Goal: Task Accomplishment & Management: Use online tool/utility

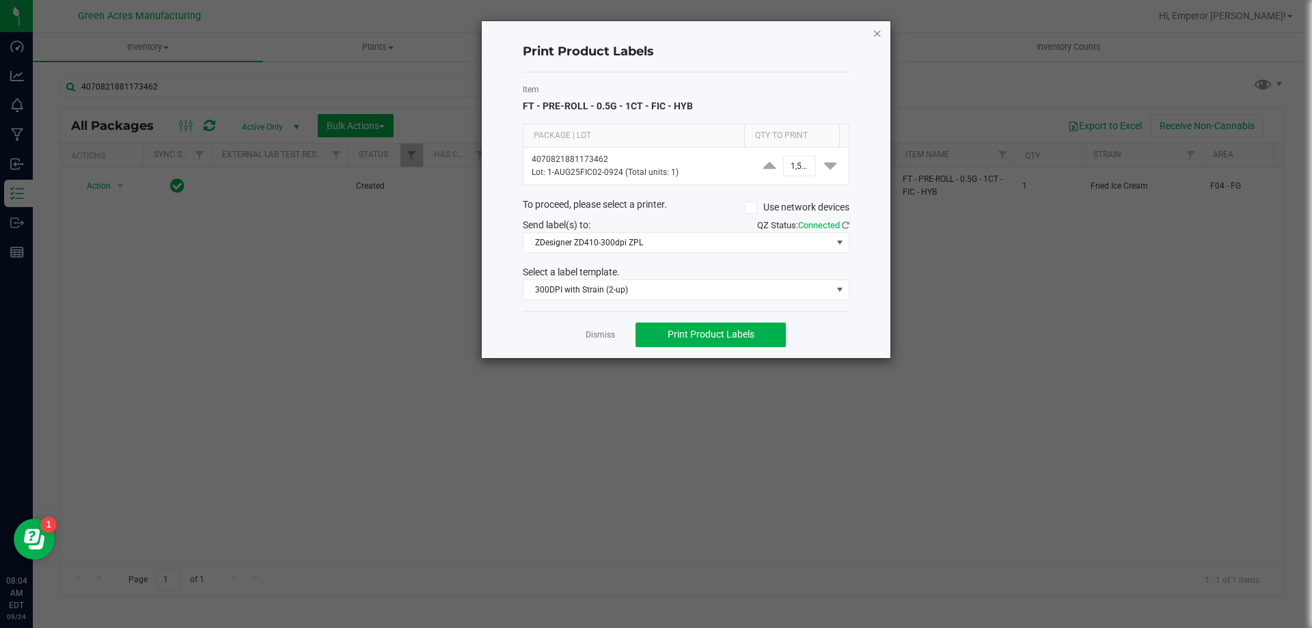
click at [880, 33] on icon "button" at bounding box center [878, 33] width 10 height 16
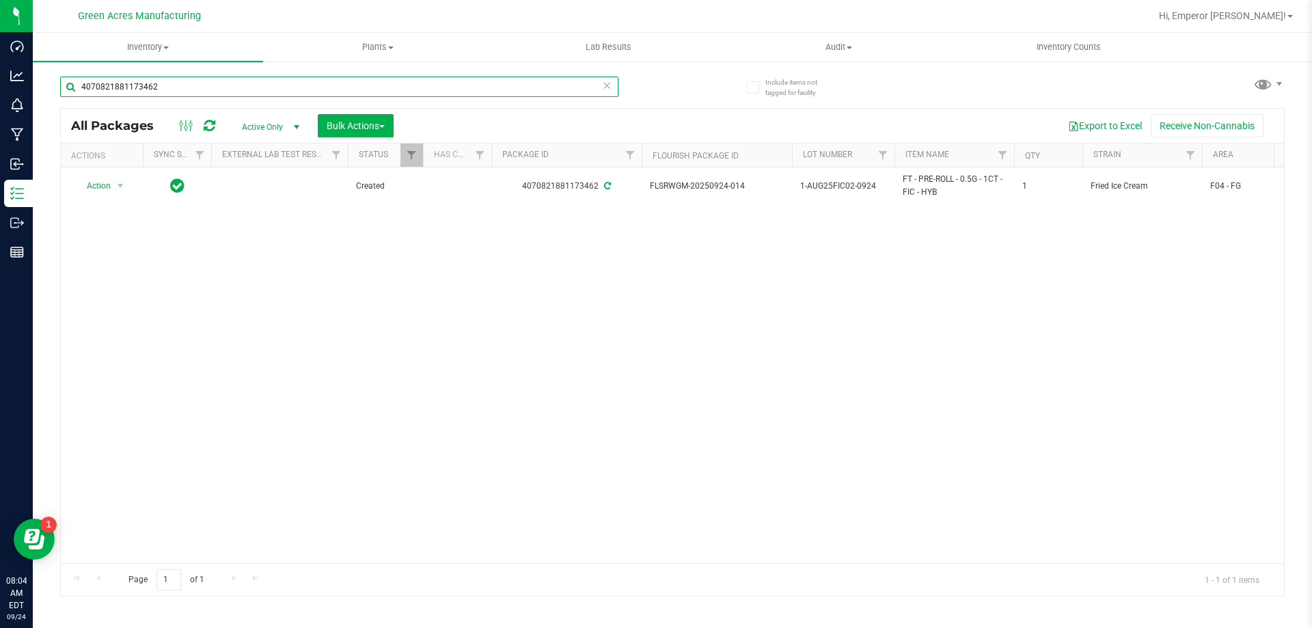
click at [573, 85] on input "4070821881173462" at bounding box center [339, 87] width 558 height 21
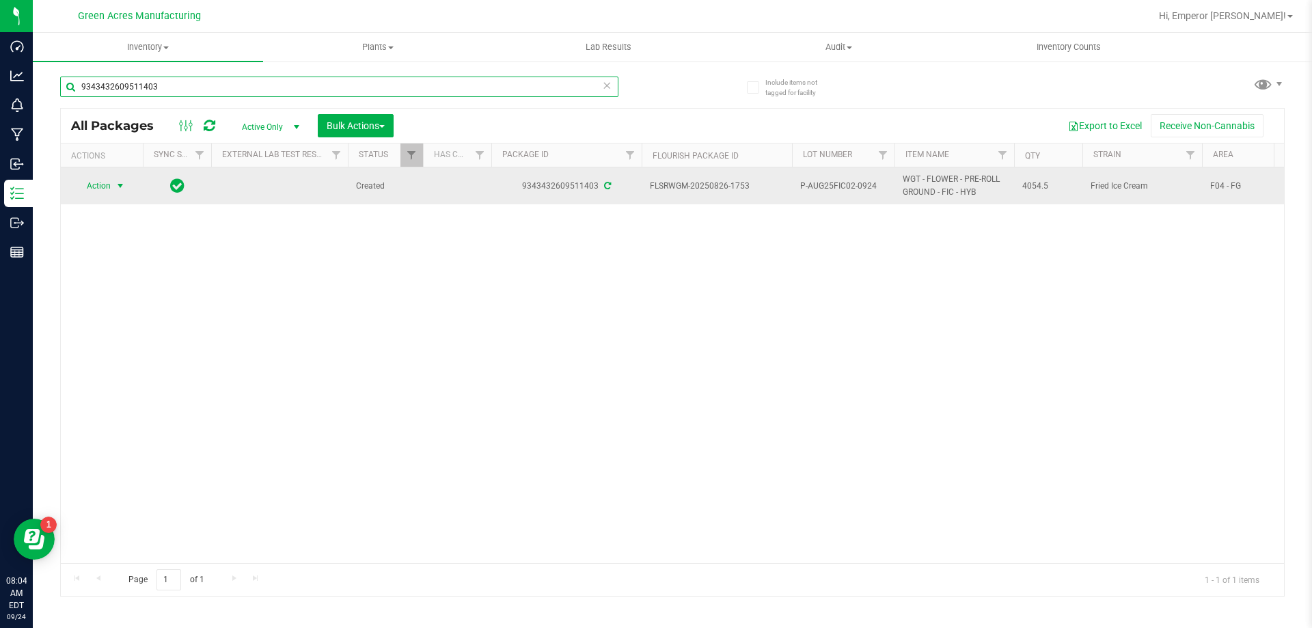
type input "9343432609511403"
click at [99, 187] on span "Action" at bounding box center [93, 185] width 37 height 19
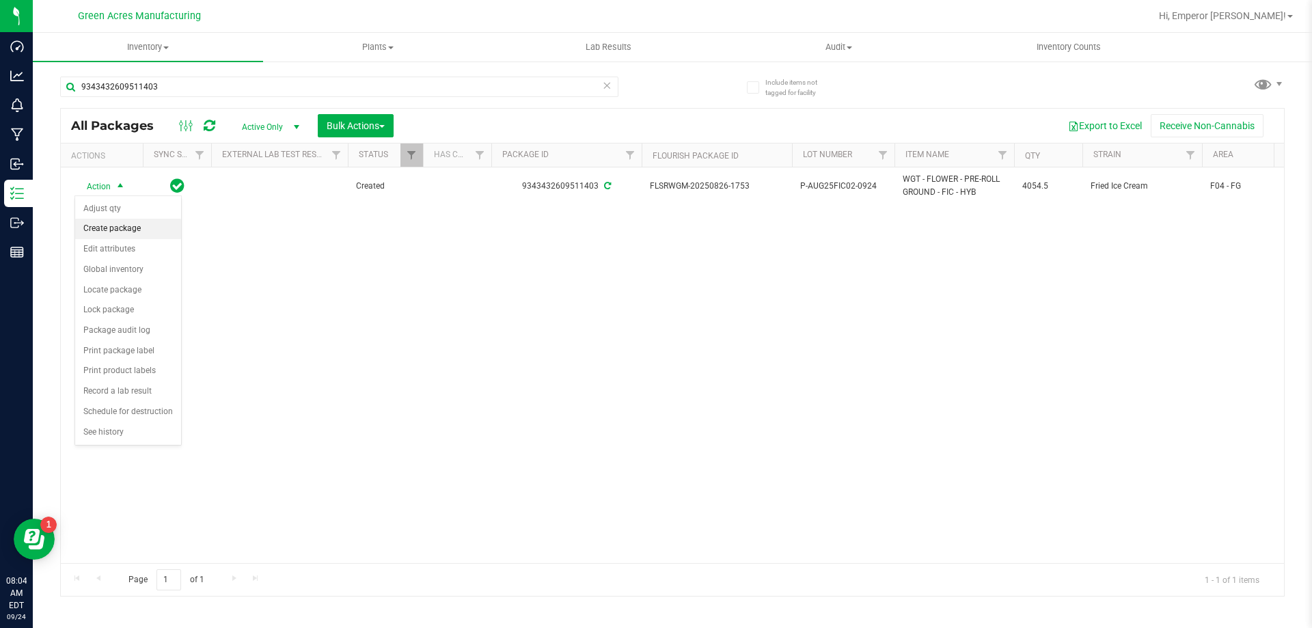
click at [137, 232] on li "Create package" at bounding box center [128, 229] width 106 height 21
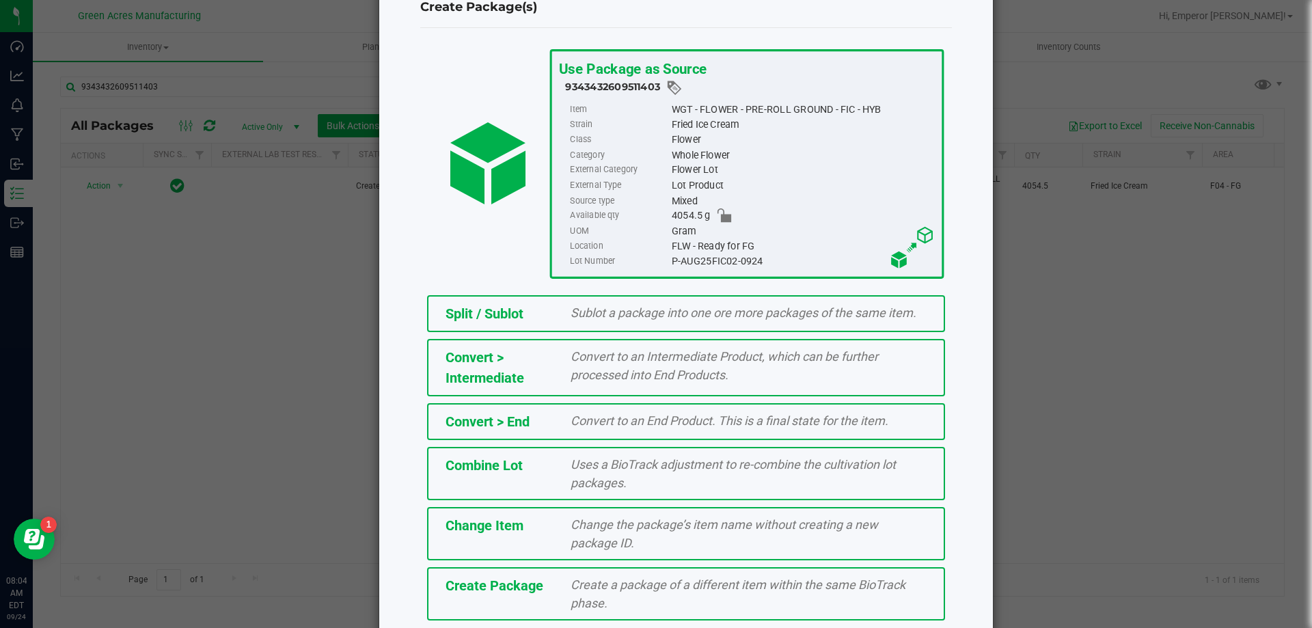
scroll to position [98, 0]
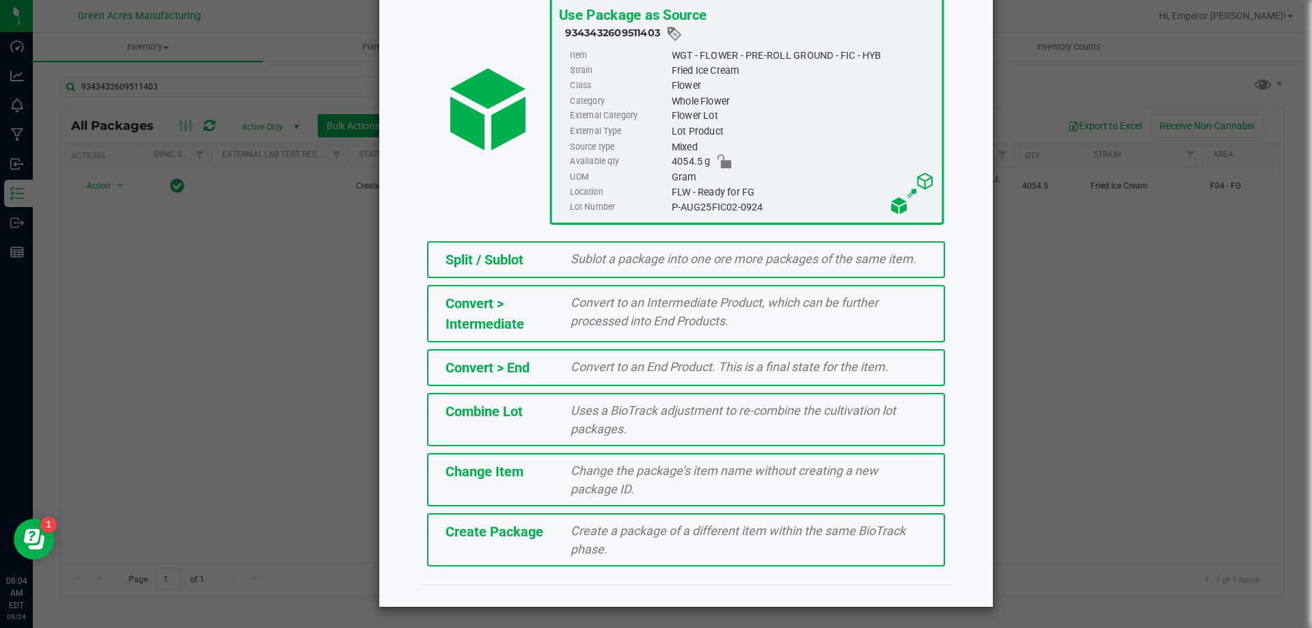
click at [487, 539] on span "Create Package" at bounding box center [495, 532] width 98 height 16
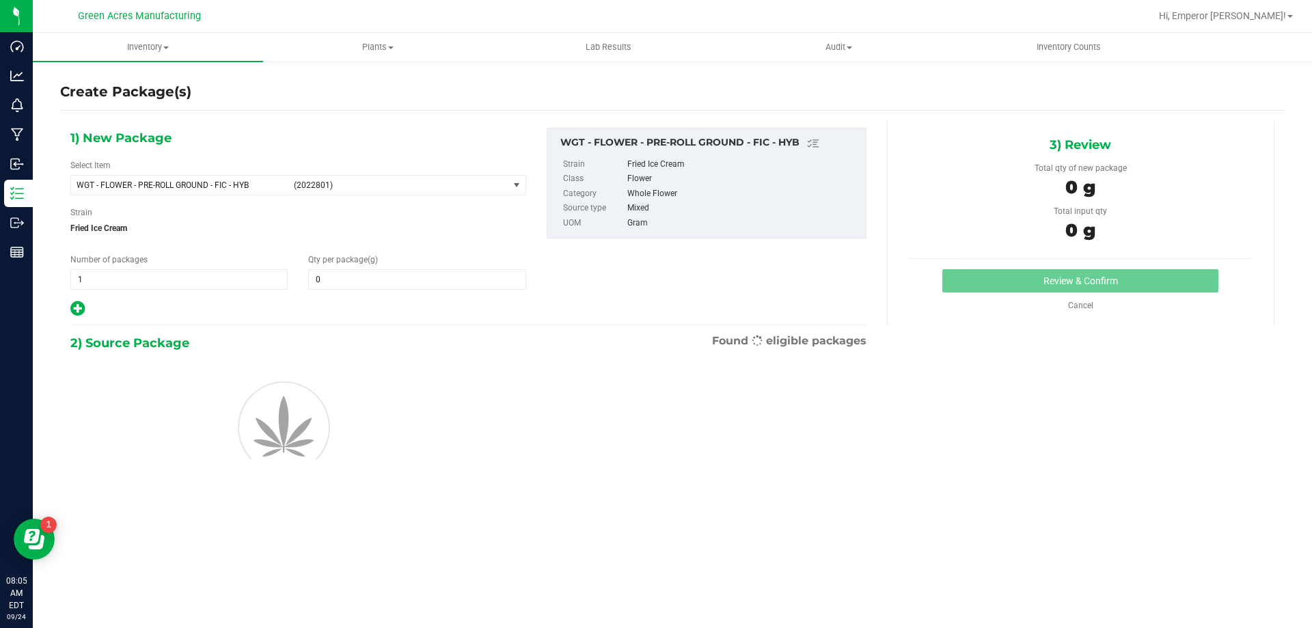
type input "0.0000"
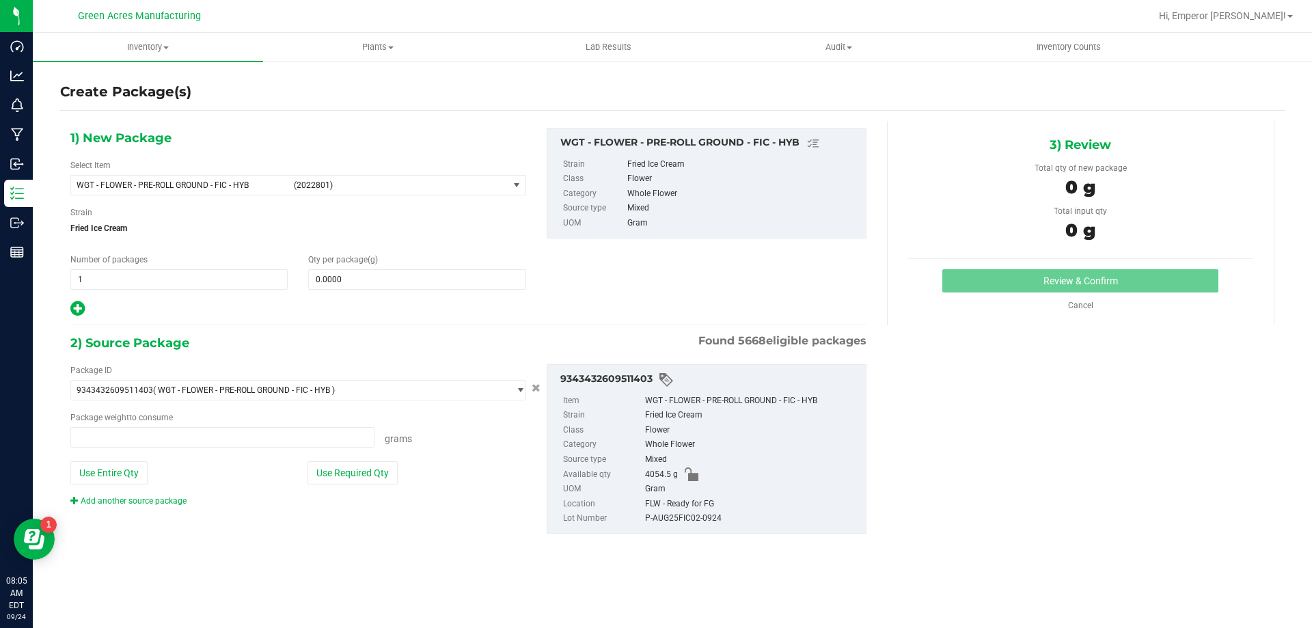
type input "0.0000 g"
click at [340, 280] on span at bounding box center [416, 279] width 217 height 21
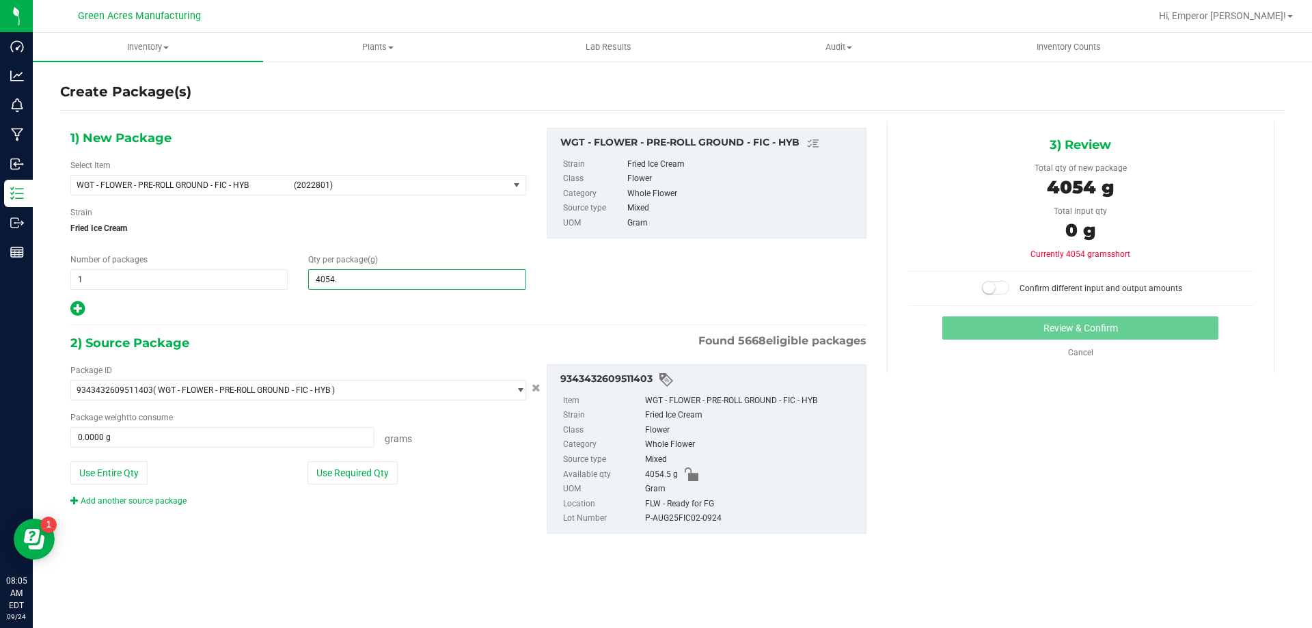
type input "4054.5"
type input "4,054.5000"
click at [309, 465] on button "Use Required Qty" at bounding box center [353, 472] width 90 height 23
type input "4054.5000 g"
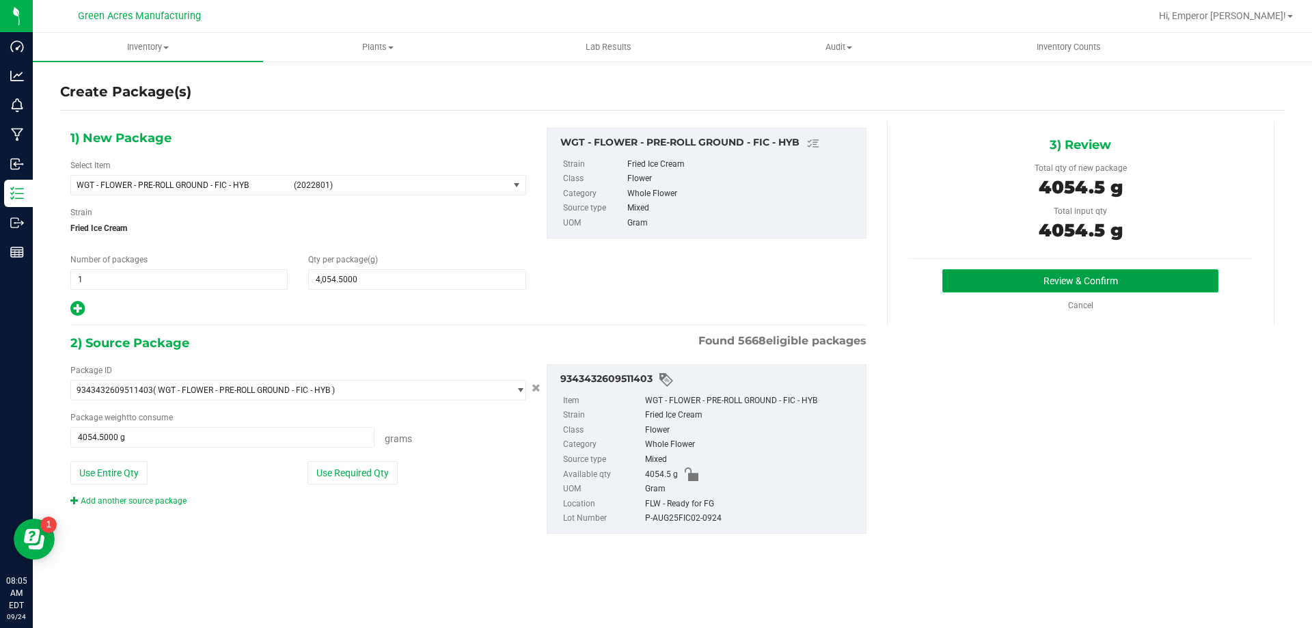
click at [1096, 288] on button "Review & Confirm" at bounding box center [1081, 280] width 276 height 23
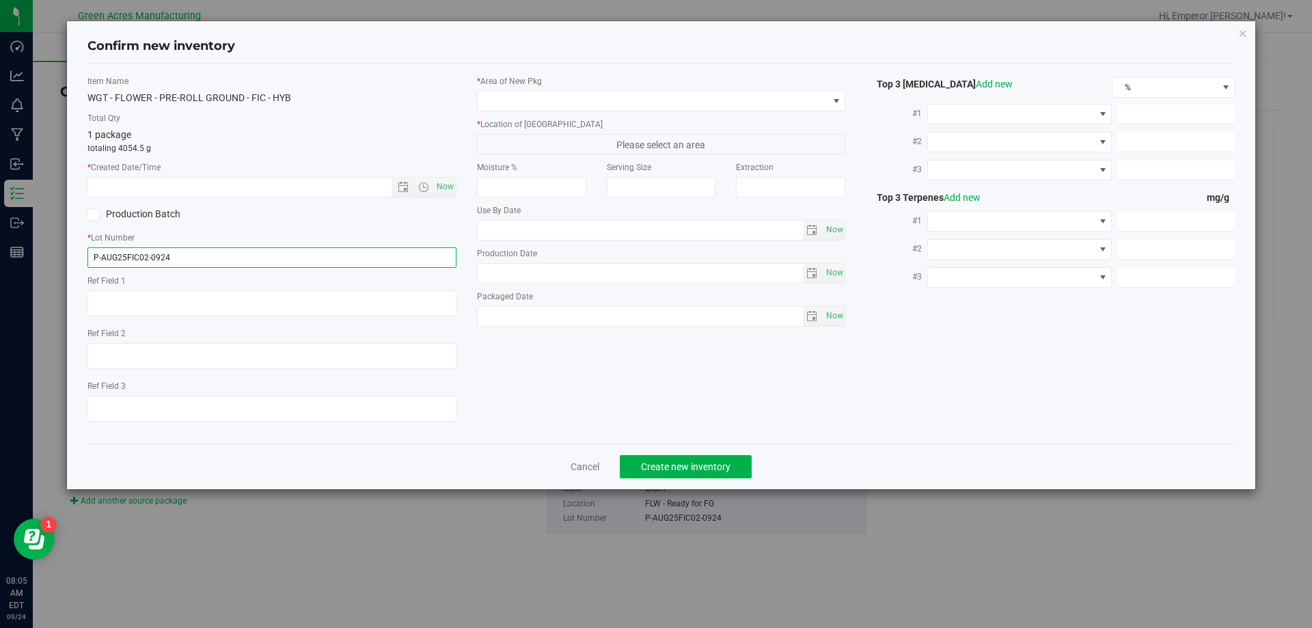
click at [94, 255] on input "P-AUG25FIC02-0924" at bounding box center [271, 257] width 369 height 21
type input "5-AUG25FIC02-0924"
click at [442, 181] on span "Now" at bounding box center [444, 187] width 23 height 20
type input "[DATE] 8:05 AM"
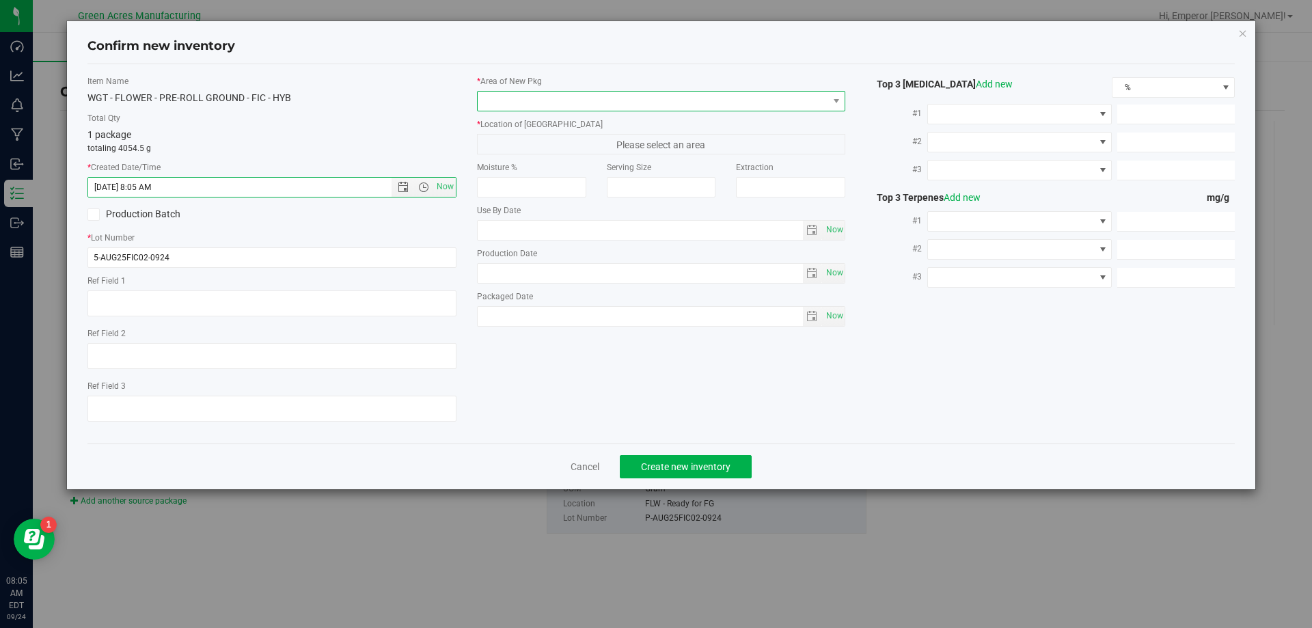
click at [573, 94] on span at bounding box center [653, 101] width 351 height 19
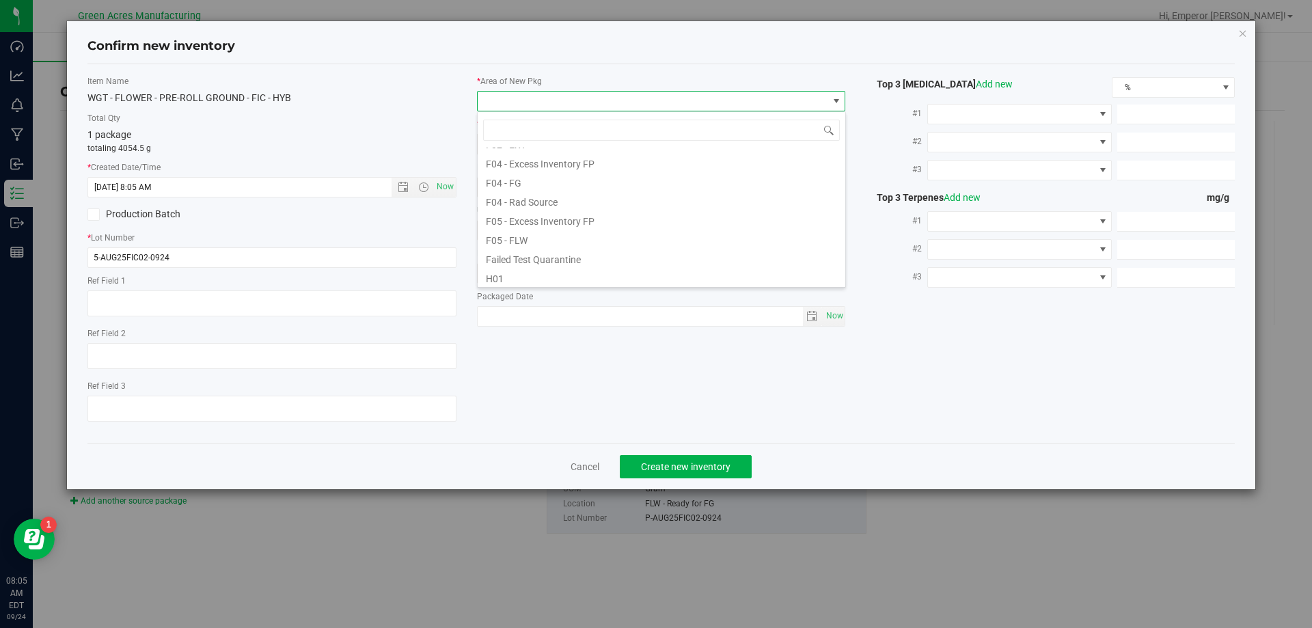
scroll to position [68, 0]
click at [518, 211] on li "F04 - FG" at bounding box center [662, 203] width 368 height 19
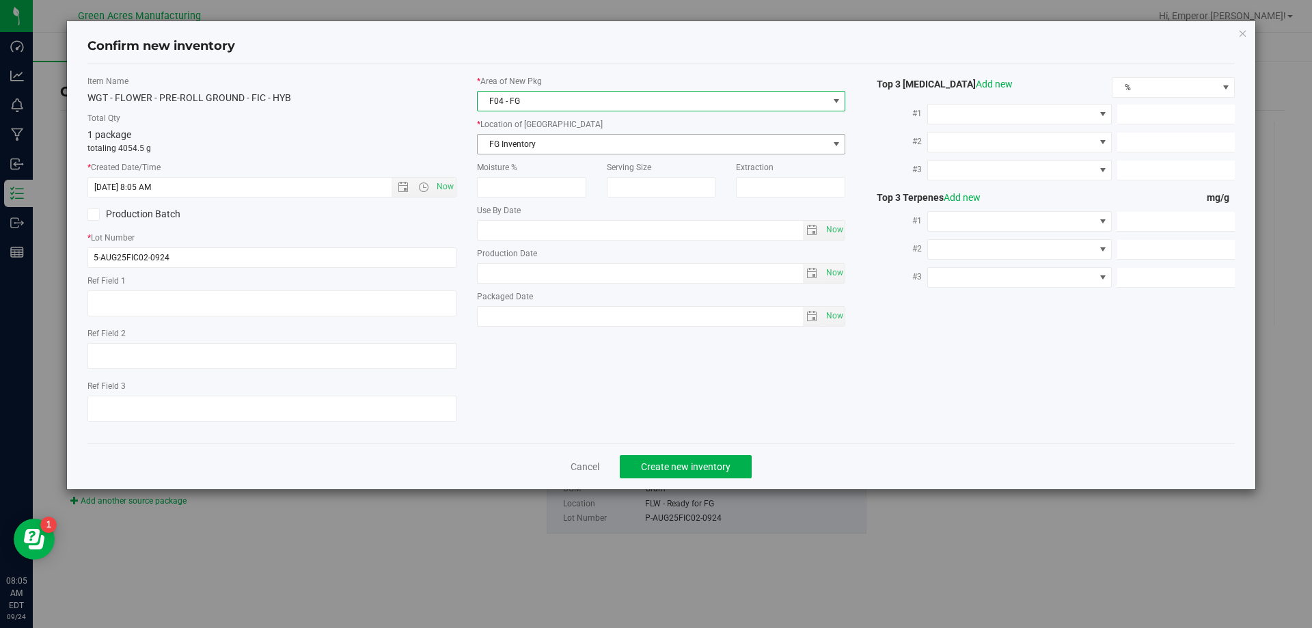
click at [523, 145] on span "FG Inventory" at bounding box center [653, 144] width 351 height 19
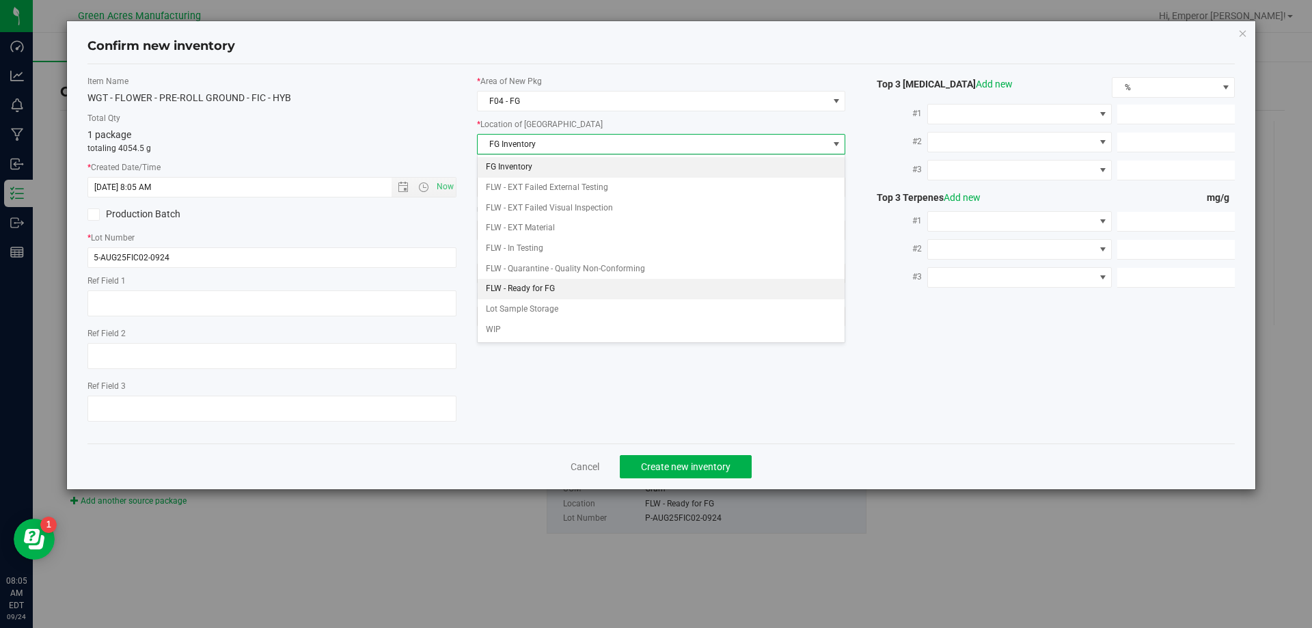
click at [526, 283] on li "FLW - Ready for FG" at bounding box center [662, 289] width 368 height 21
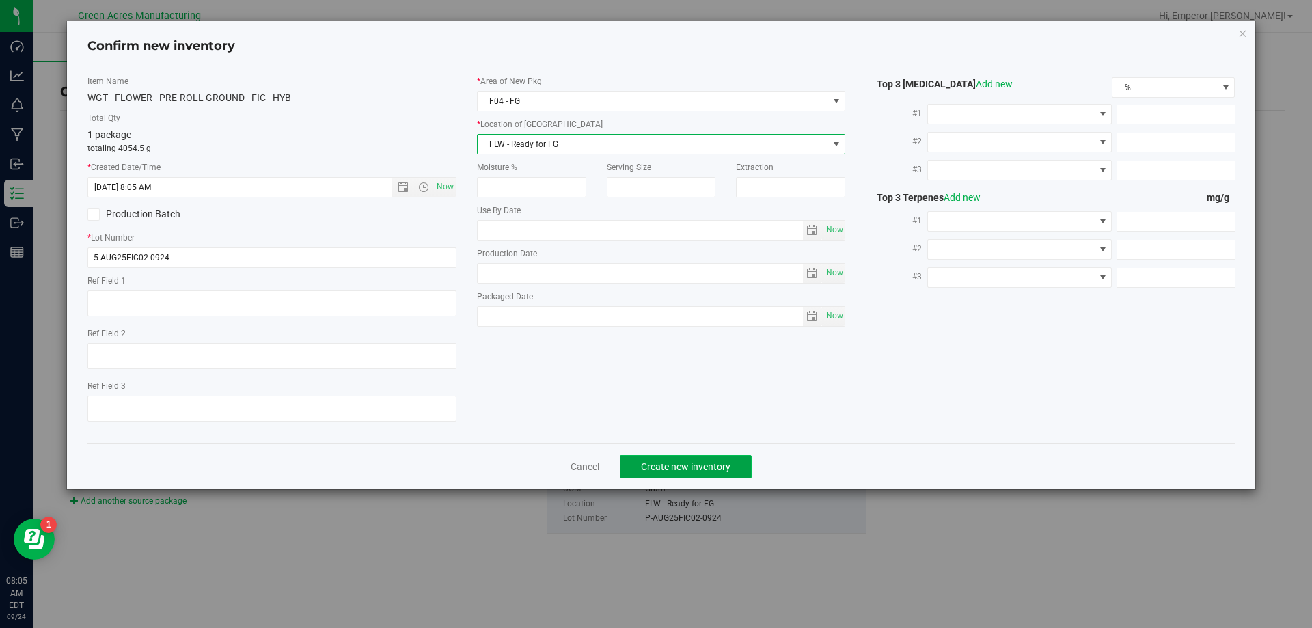
click at [679, 470] on span "Create new inventory" at bounding box center [686, 466] width 90 height 11
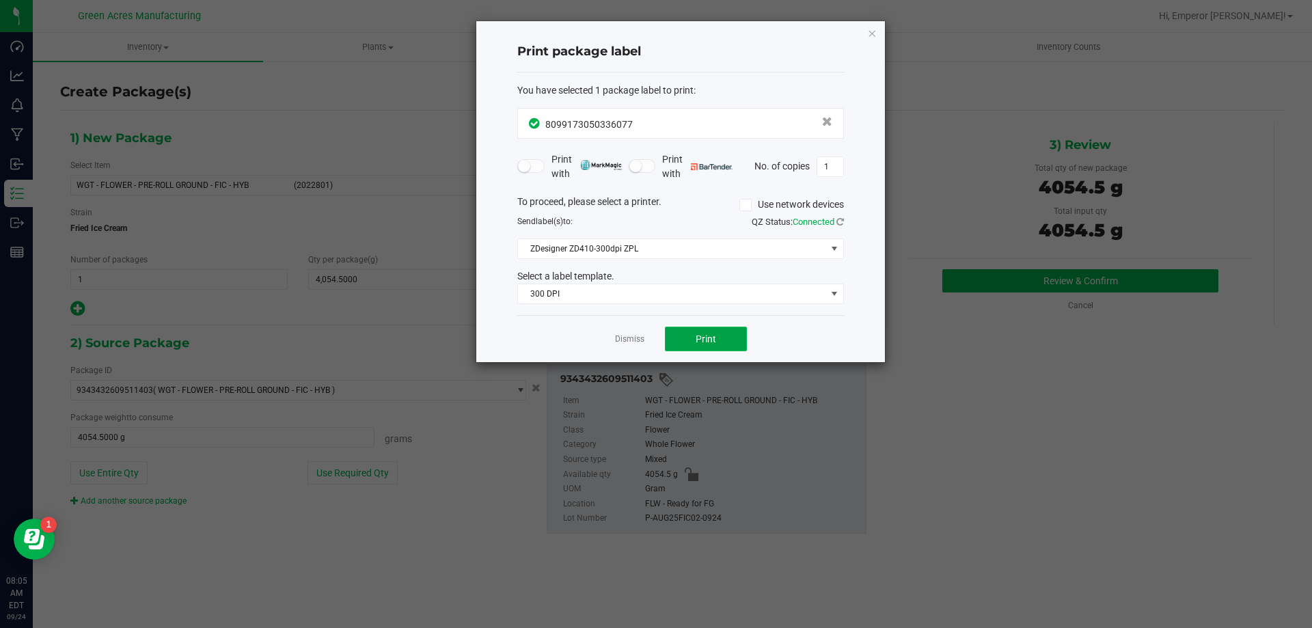
click at [709, 338] on span "Print" at bounding box center [706, 339] width 21 height 11
click at [872, 33] on icon "button" at bounding box center [872, 33] width 10 height 16
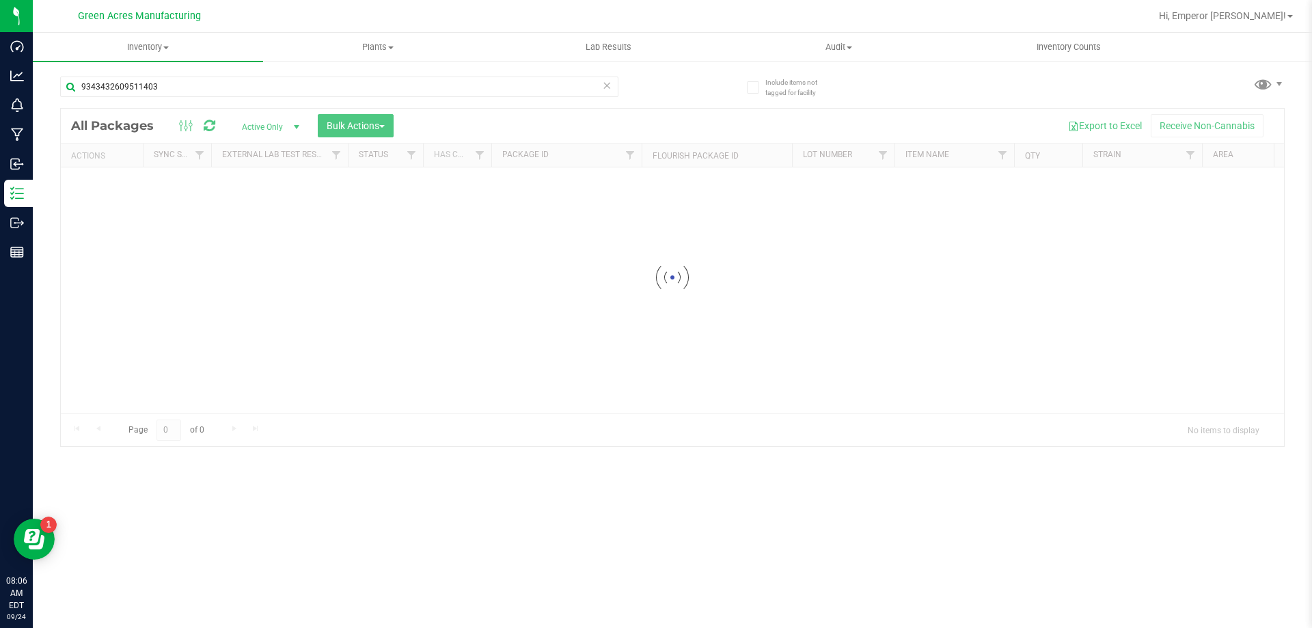
click at [148, 62] on link "Inventory All packages All inventory Waste log Create inventory" at bounding box center [148, 47] width 230 height 29
click at [150, 46] on span "Inventory" at bounding box center [148, 47] width 230 height 12
drag, startPoint x: 150, startPoint y: 57, endPoint x: 159, endPoint y: 57, distance: 8.2
click at [150, 57] on uib-tab-heading "Inventory All packages All inventory Waste log Create inventory" at bounding box center [148, 47] width 230 height 29
click at [101, 160] on span "From bill of materials" at bounding box center [95, 165] width 124 height 12
